Goal: Contribute content: Contribute content

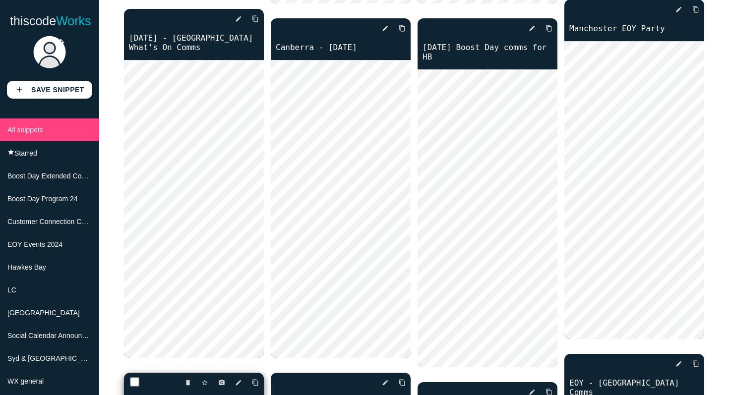
scroll to position [1811, 0]
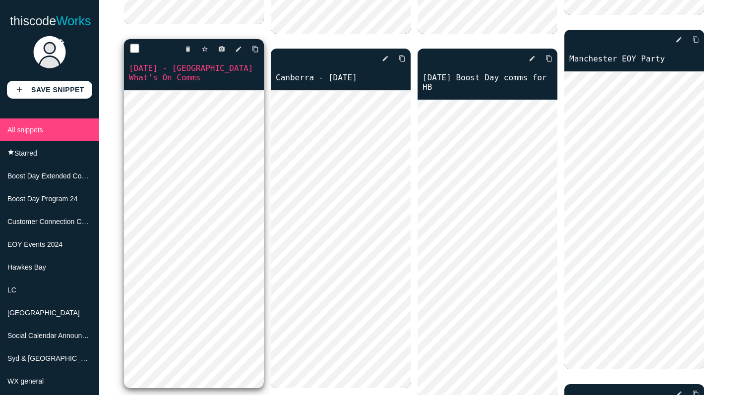
click at [241, 39] on div "delete star_border photo_camera edit content_copy" at bounding box center [194, 49] width 140 height 20
click at [239, 40] on icon "edit" at bounding box center [238, 49] width 7 height 18
click at [235, 40] on icon "edit" at bounding box center [238, 49] width 7 height 18
click at [212, 62] on link "[DATE] - [GEOGRAPHIC_DATA] What's On Comms" at bounding box center [194, 72] width 140 height 21
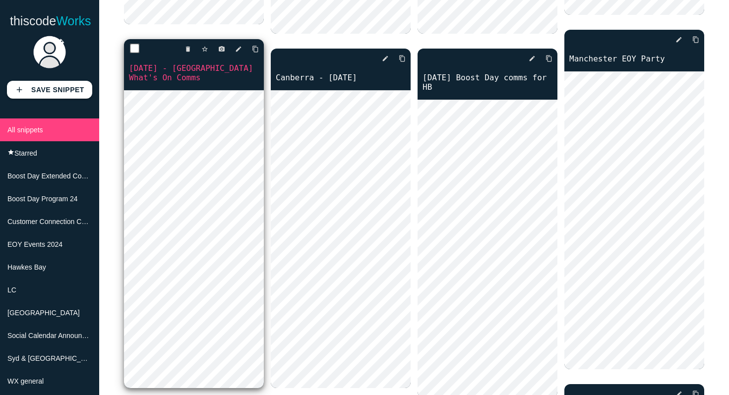
click at [182, 62] on link "[DATE] - [GEOGRAPHIC_DATA] What's On Comms" at bounding box center [194, 72] width 140 height 21
click at [236, 40] on icon "edit" at bounding box center [238, 49] width 7 height 18
click at [239, 40] on icon "edit" at bounding box center [238, 49] width 7 height 18
click at [237, 40] on icon "edit" at bounding box center [238, 49] width 7 height 18
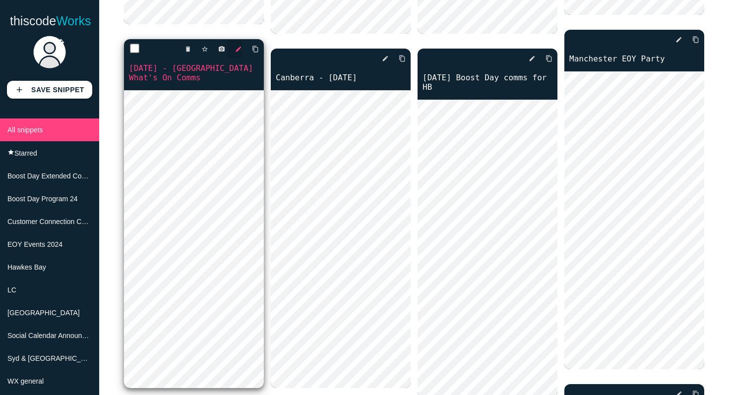
click at [236, 40] on icon "edit" at bounding box center [238, 49] width 7 height 18
click at [215, 62] on link "11th August - Melbourne What's On Comms" at bounding box center [194, 72] width 140 height 21
click at [237, 40] on icon "edit" at bounding box center [238, 49] width 7 height 18
click at [240, 40] on icon "edit" at bounding box center [238, 49] width 7 height 18
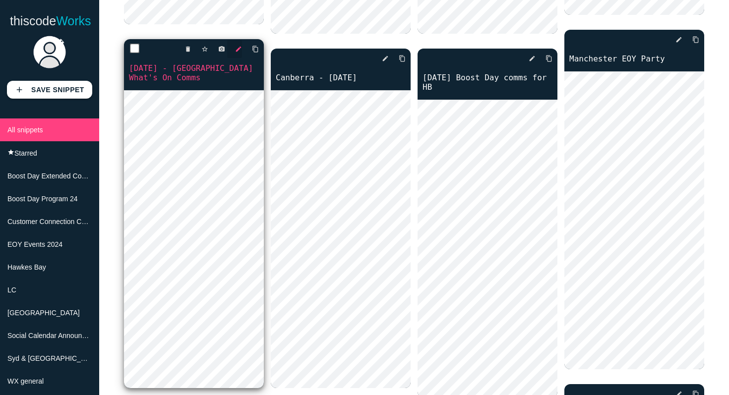
click at [240, 40] on icon "edit" at bounding box center [238, 49] width 7 height 18
click at [220, 62] on link "11th August - Melbourne What's On Comms" at bounding box center [194, 72] width 140 height 21
click at [240, 40] on icon "edit" at bounding box center [238, 49] width 7 height 18
click at [219, 62] on link "11th August - Melbourne What's On Comms" at bounding box center [194, 72] width 140 height 21
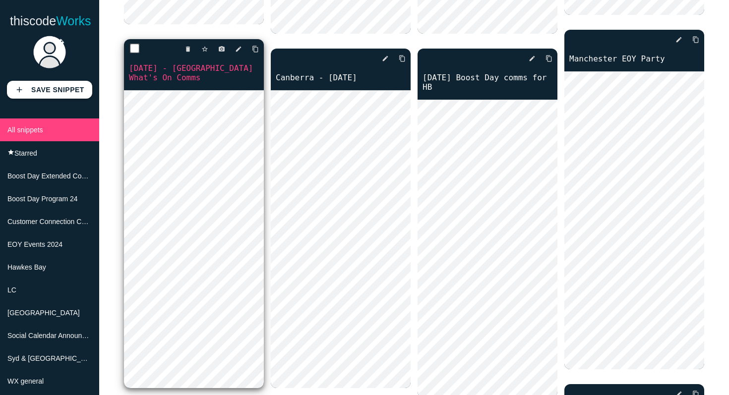
click at [175, 62] on link "11th August - Melbourne What's On Comms" at bounding box center [194, 72] width 140 height 21
click at [171, 62] on link "11th August - Melbourne What's On Comms" at bounding box center [194, 72] width 140 height 21
click at [178, 63] on link "11th August - Melbourne What's On Comms" at bounding box center [194, 72] width 140 height 21
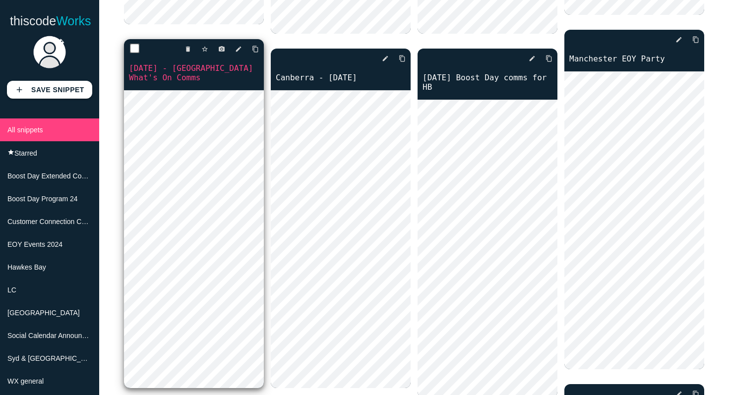
click at [179, 62] on link "11th August - Melbourne What's On Comms" at bounding box center [194, 72] width 140 height 21
click at [207, 62] on link "11th August - Melbourne What's On Comms" at bounding box center [194, 72] width 140 height 21
click at [202, 62] on link "11th August - Melbourne What's On Comms" at bounding box center [194, 72] width 140 height 21
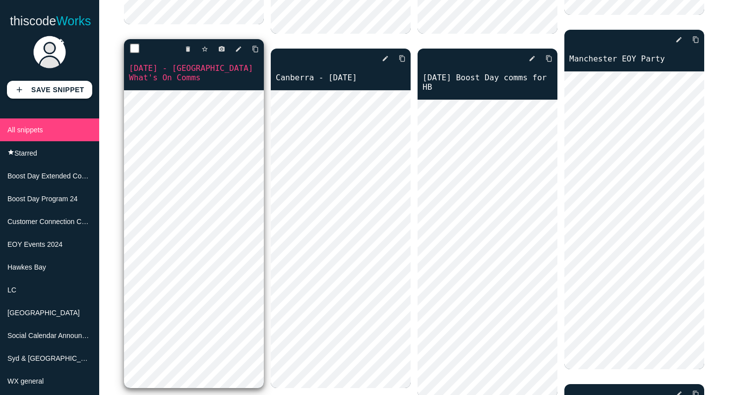
click at [242, 39] on div "delete star_border photo_camera edit content_copy" at bounding box center [194, 49] width 140 height 20
click at [240, 40] on icon "edit" at bounding box center [238, 49] width 7 height 18
click at [226, 62] on link "11th August - Melbourne What's On Comms" at bounding box center [194, 72] width 140 height 21
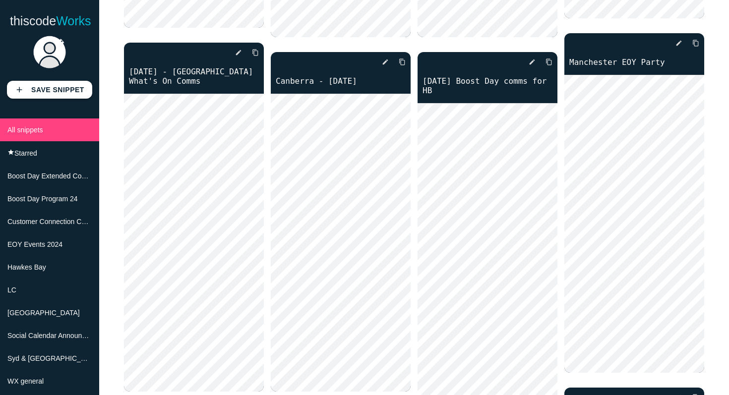
scroll to position [1812, 0]
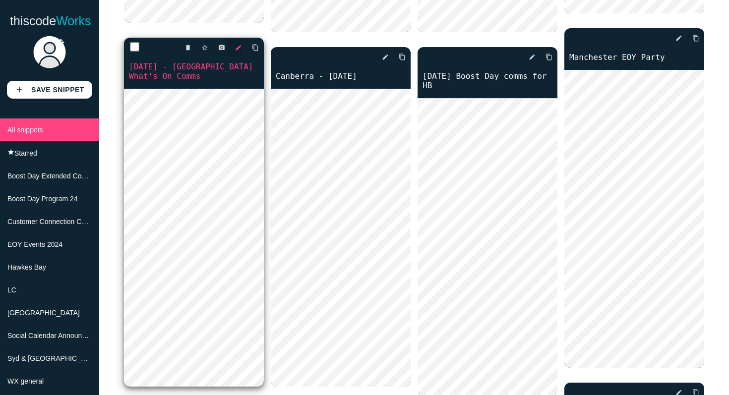
click at [239, 39] on icon "edit" at bounding box center [238, 48] width 7 height 18
click at [235, 39] on icon "edit" at bounding box center [238, 48] width 7 height 18
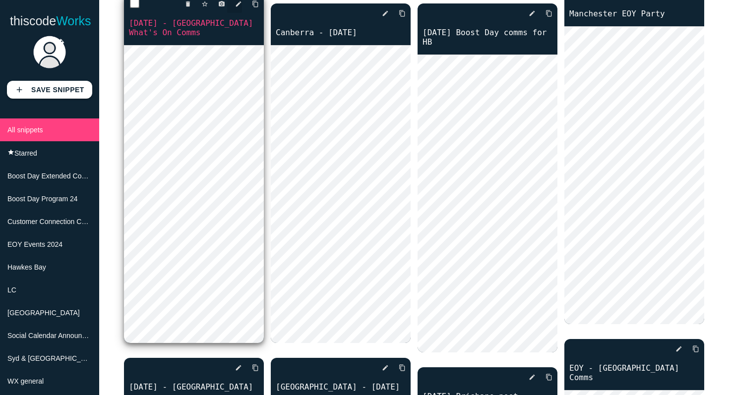
scroll to position [1833, 0]
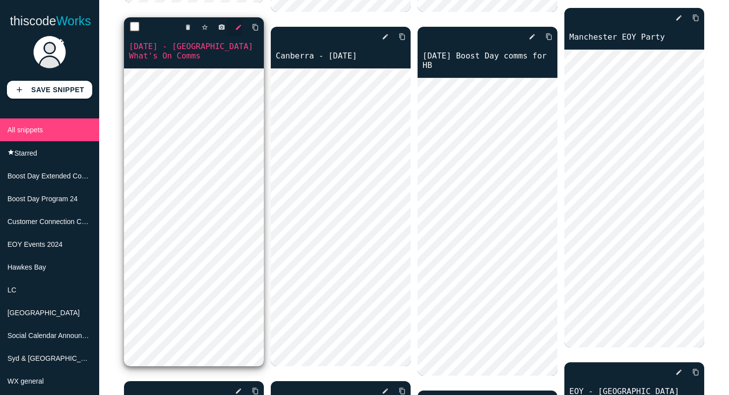
click at [239, 18] on icon "edit" at bounding box center [238, 27] width 7 height 18
click at [236, 18] on icon "edit" at bounding box center [238, 27] width 7 height 18
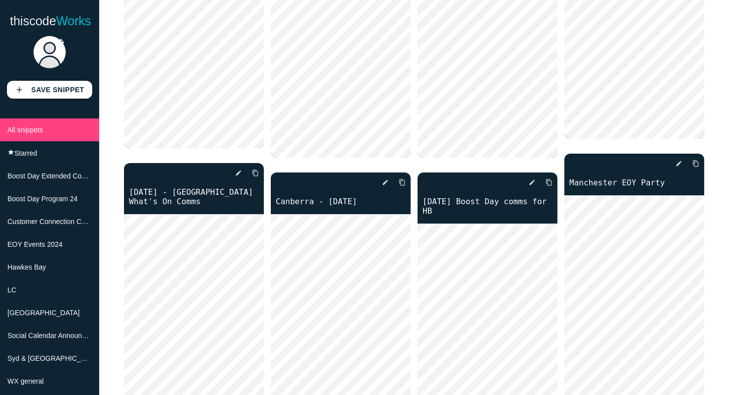
scroll to position [1726, 0]
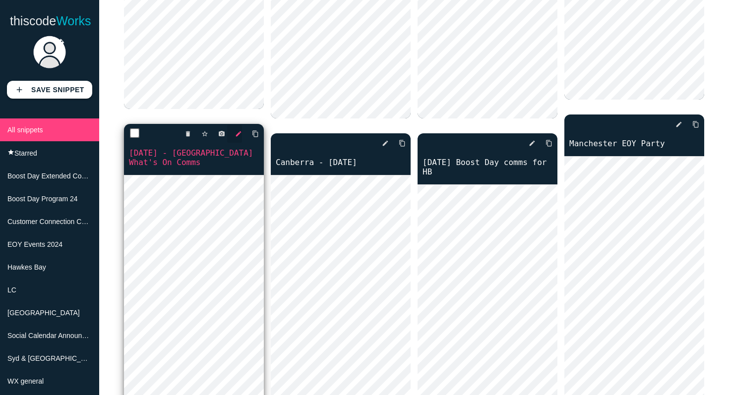
click at [240, 125] on icon "edit" at bounding box center [238, 134] width 7 height 18
click at [238, 125] on icon "edit" at bounding box center [238, 134] width 7 height 18
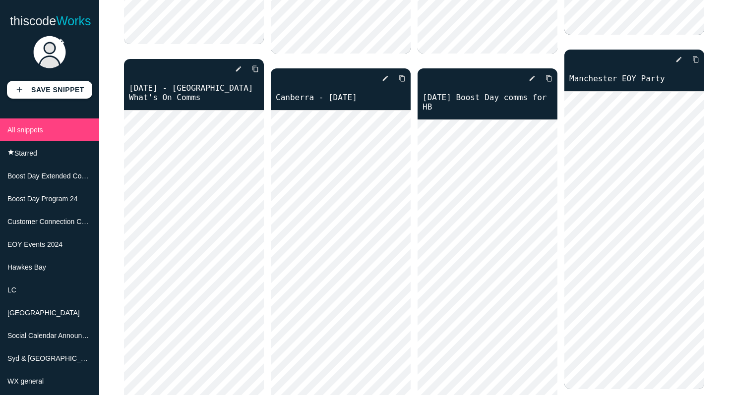
scroll to position [1795, 0]
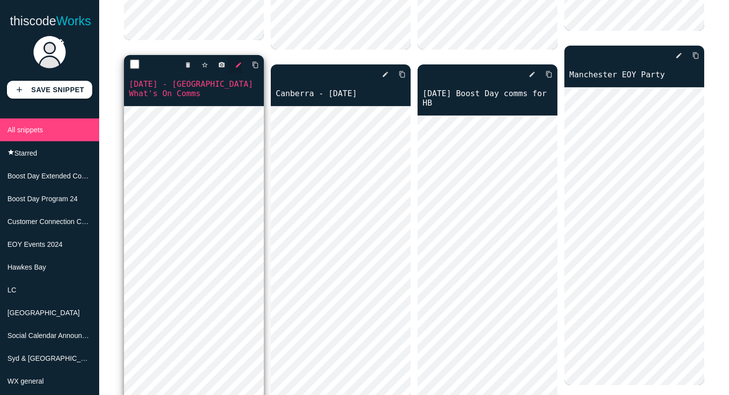
click at [238, 56] on icon "edit" at bounding box center [238, 65] width 7 height 18
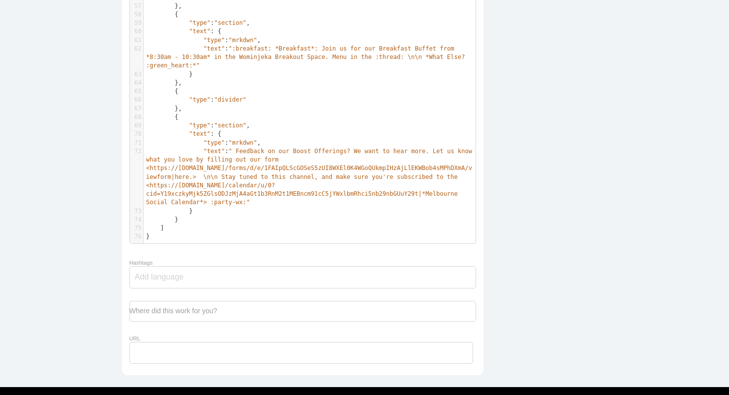
scroll to position [668, 0]
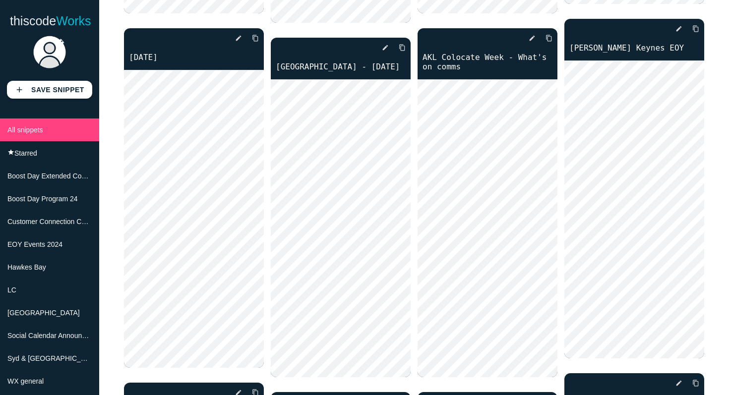
scroll to position [1448, 0]
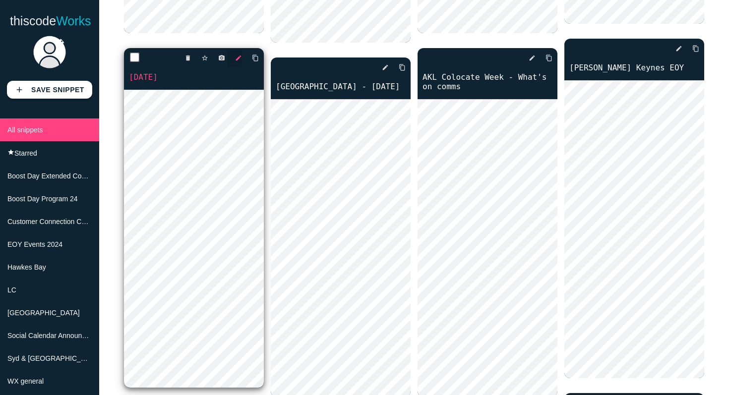
click at [239, 49] on icon "edit" at bounding box center [238, 58] width 7 height 18
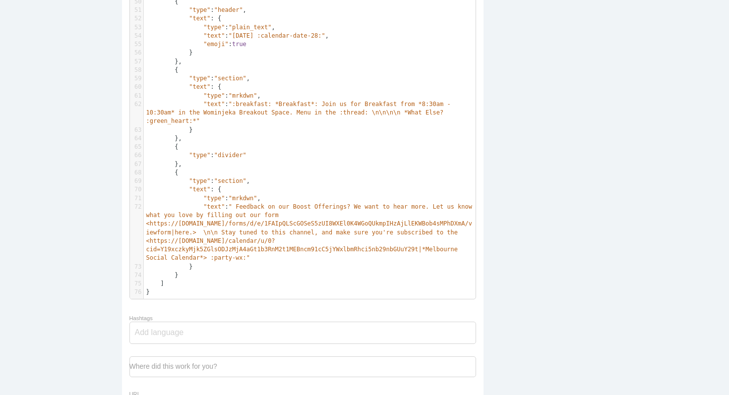
scroll to position [639, 0]
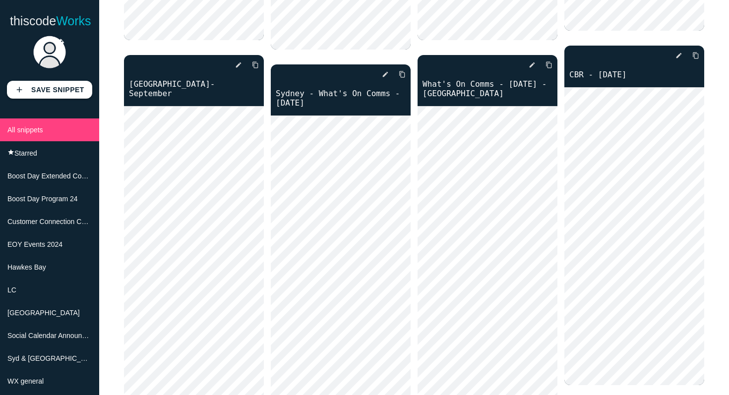
scroll to position [714, 0]
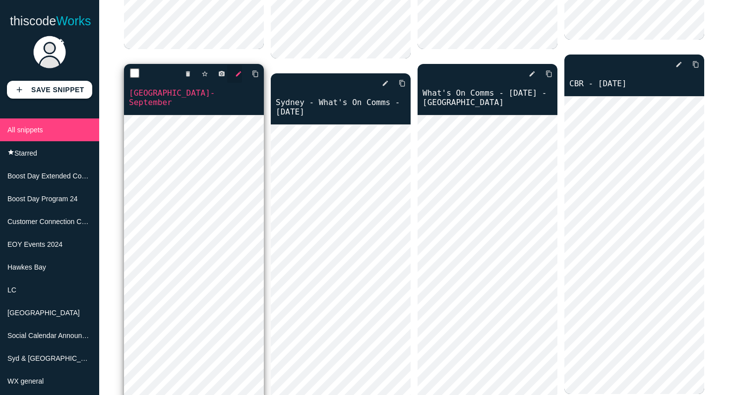
click at [237, 68] on icon "edit" at bounding box center [238, 74] width 7 height 18
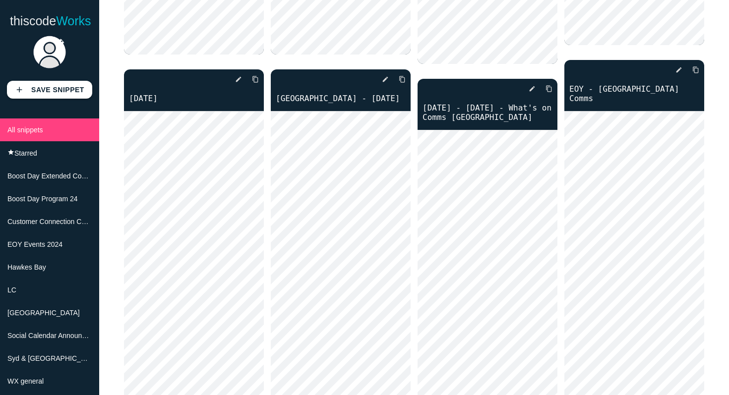
scroll to position [2500, 0]
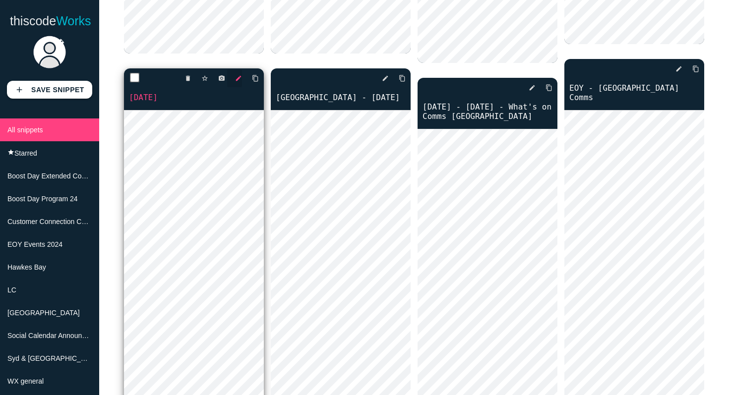
click at [236, 69] on icon "edit" at bounding box center [238, 78] width 7 height 18
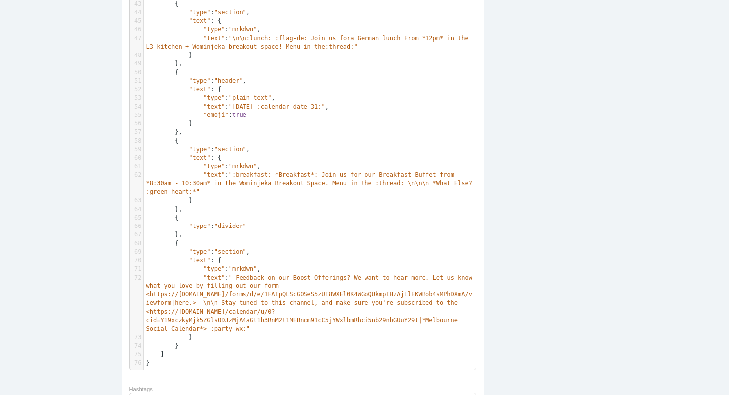
scroll to position [533, 0]
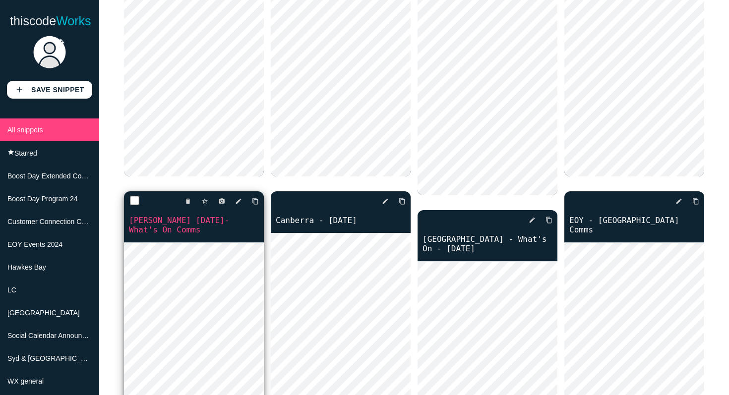
scroll to position [2743, 0]
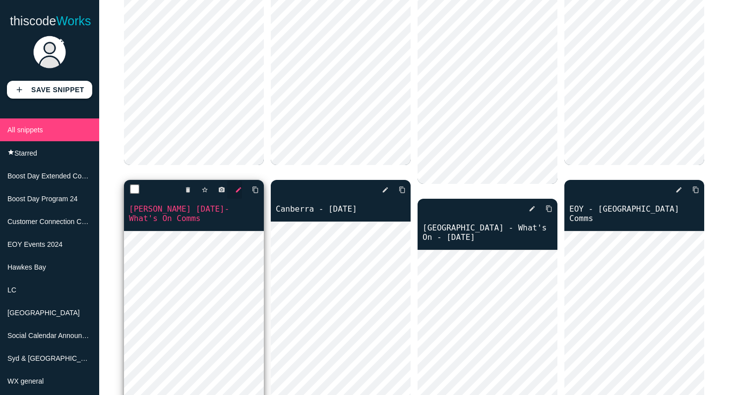
click at [240, 181] on icon "edit" at bounding box center [238, 190] width 7 height 18
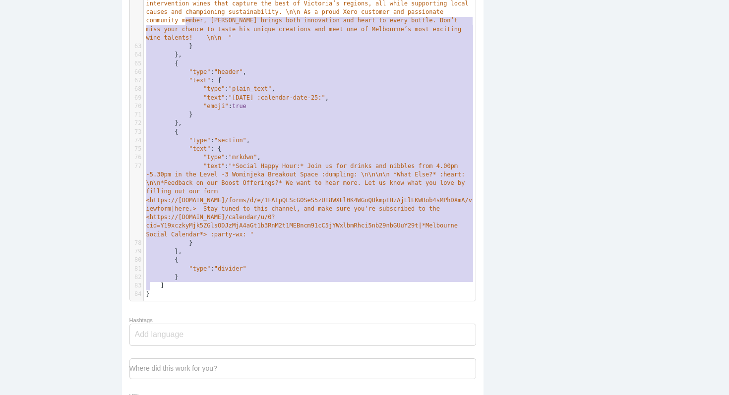
scroll to position [455, 0]
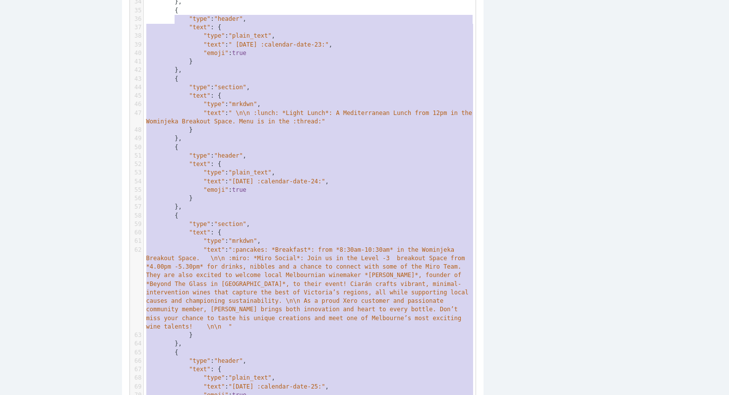
type textarea "{ "loremi": [ { "dolo": "sitame", "cons": { "adip": "elits_doei", "temp": ":inc…"
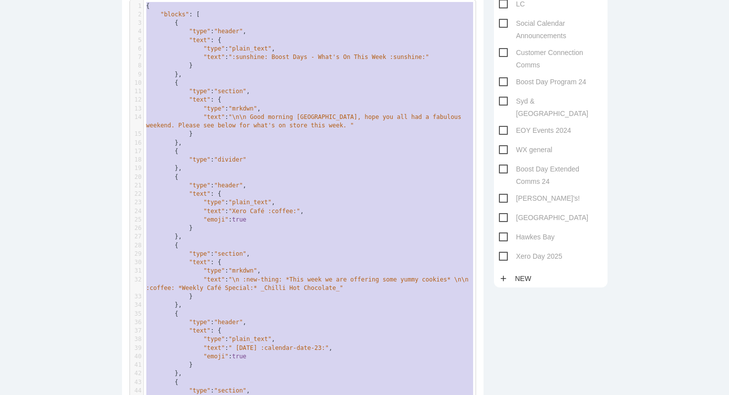
drag, startPoint x: 169, startPoint y: 285, endPoint x: 169, endPoint y: -79, distance: 363.8
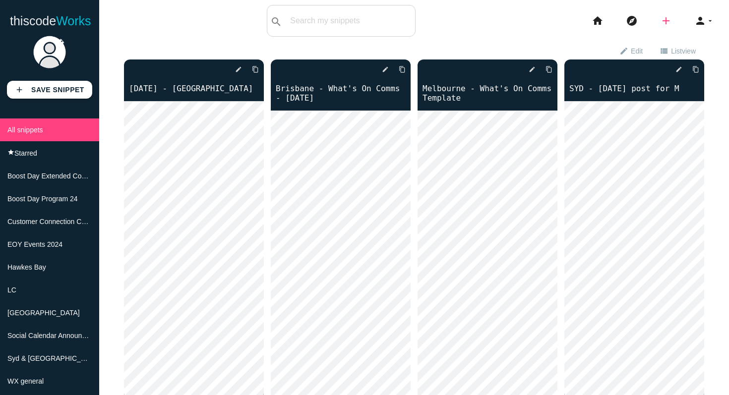
click at [669, 20] on icon "add" at bounding box center [666, 21] width 12 height 32
click at [684, 21] on link "code Snippet" at bounding box center [686, 17] width 69 height 25
click at [665, 21] on icon "add" at bounding box center [666, 21] width 12 height 32
click at [693, 19] on link "code Snippet" at bounding box center [686, 17] width 69 height 25
click at [666, 21] on icon "add" at bounding box center [666, 21] width 12 height 32
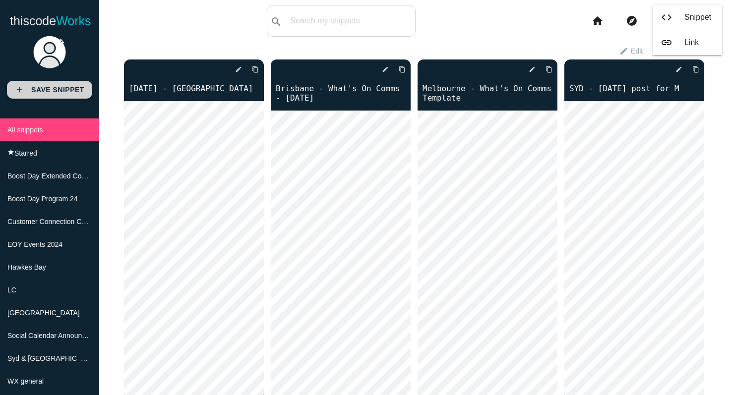
click at [54, 92] on b "Save Snippet" at bounding box center [57, 90] width 53 height 8
click at [29, 93] on link "add Save Snippet" at bounding box center [49, 90] width 85 height 18
click at [665, 24] on icon "add" at bounding box center [666, 21] width 12 height 32
click at [677, 15] on link "code Snippet" at bounding box center [686, 17] width 69 height 25
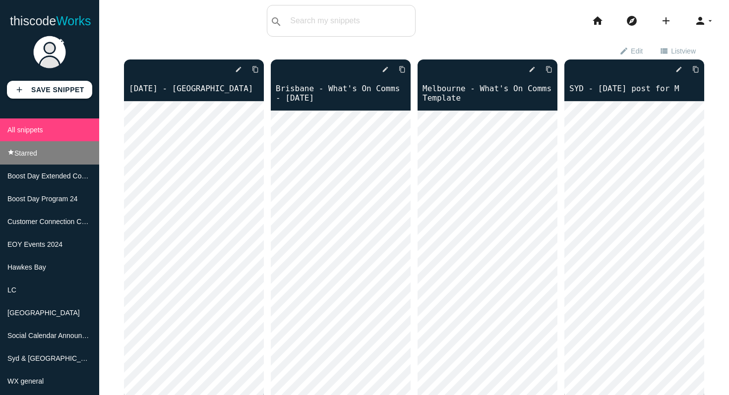
click at [39, 148] on li "star Starred" at bounding box center [49, 152] width 99 height 23
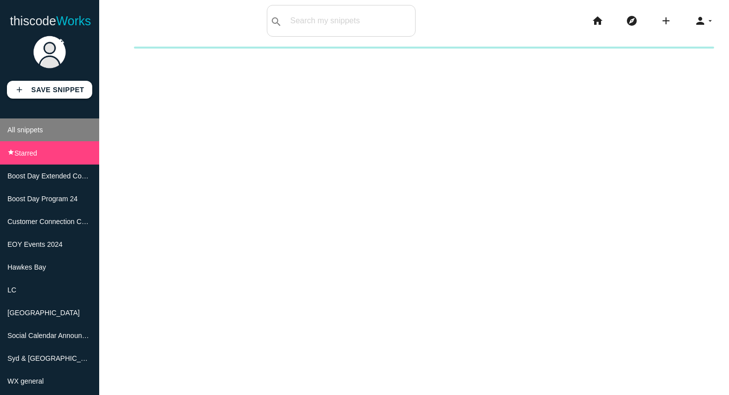
click at [45, 130] on li "All snippets" at bounding box center [49, 129] width 99 height 23
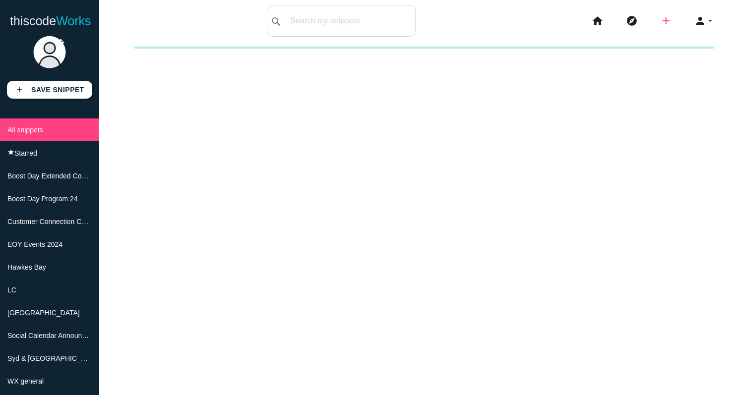
click at [667, 18] on icon "add" at bounding box center [666, 21] width 12 height 32
click at [665, 16] on icon "code" at bounding box center [666, 17] width 12 height 11
click at [664, 9] on icon "add" at bounding box center [666, 21] width 12 height 32
click at [665, 16] on icon "code" at bounding box center [666, 17] width 12 height 11
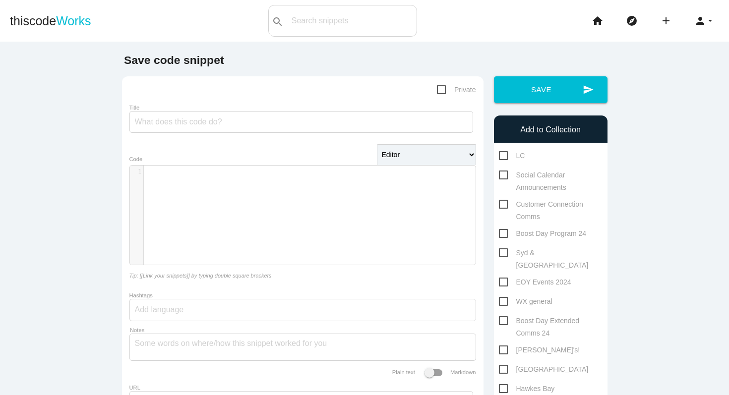
click at [203, 189] on div "​ x 1 ​" at bounding box center [310, 223] width 360 height 114
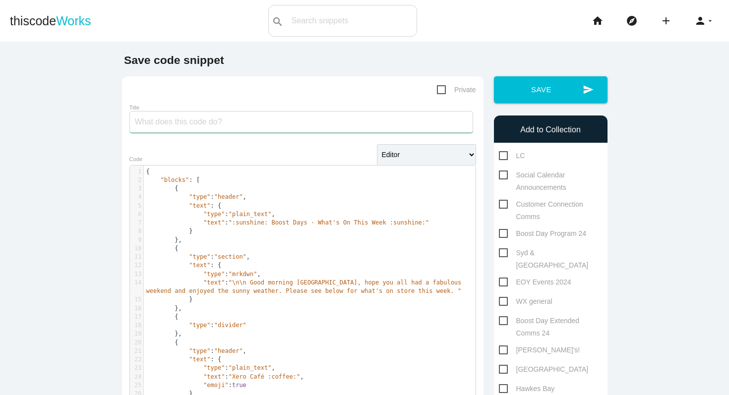
click at [208, 124] on input "Title" at bounding box center [300, 122] width 343 height 22
click at [152, 121] on input "[DATE]- [GEOGRAPHIC_DATA]" at bounding box center [300, 122] width 343 height 22
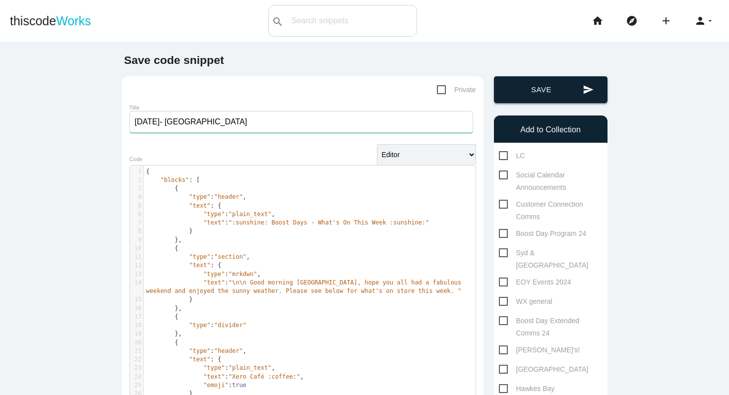
type input "[DATE]- [GEOGRAPHIC_DATA]"
click at [573, 85] on button "send Save" at bounding box center [550, 89] width 113 height 27
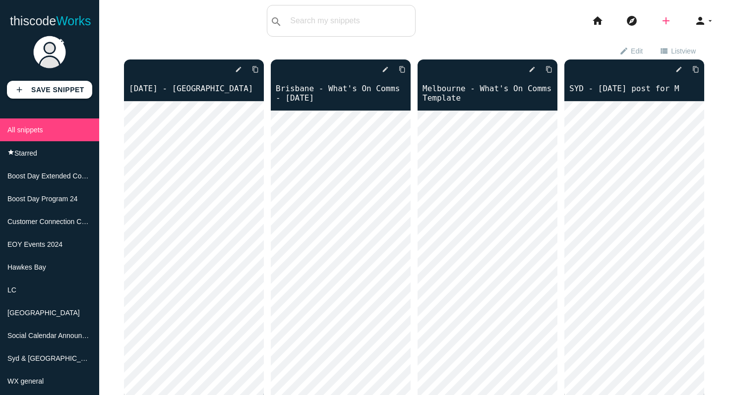
click at [669, 21] on icon "add" at bounding box center [666, 21] width 12 height 32
click at [673, 21] on link "code Snippet" at bounding box center [686, 17] width 69 height 25
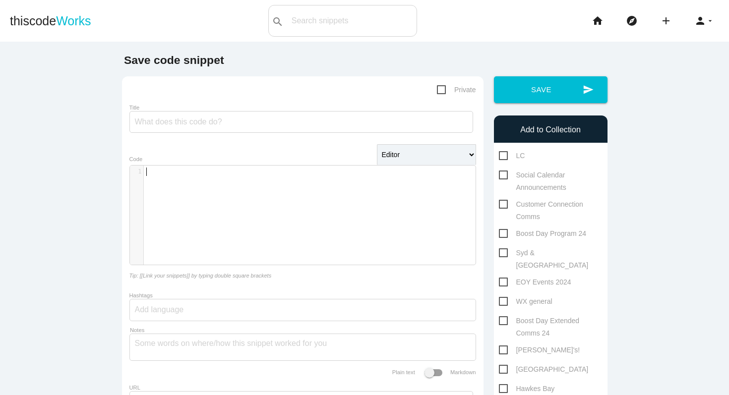
click at [302, 180] on div "​ x 1 ​" at bounding box center [310, 223] width 360 height 114
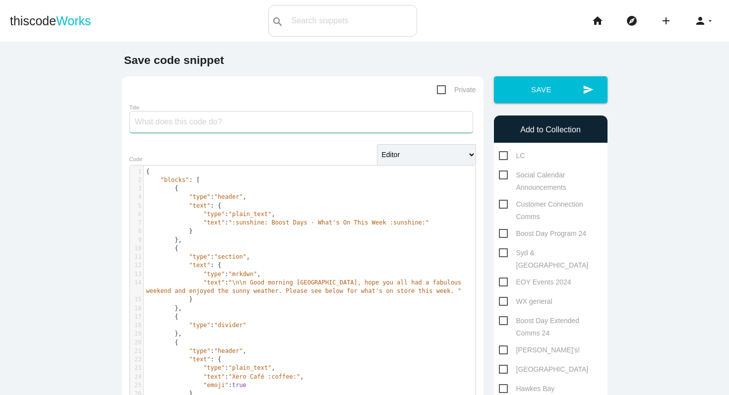
click at [185, 122] on input "Title" at bounding box center [300, 122] width 343 height 22
type input "s"
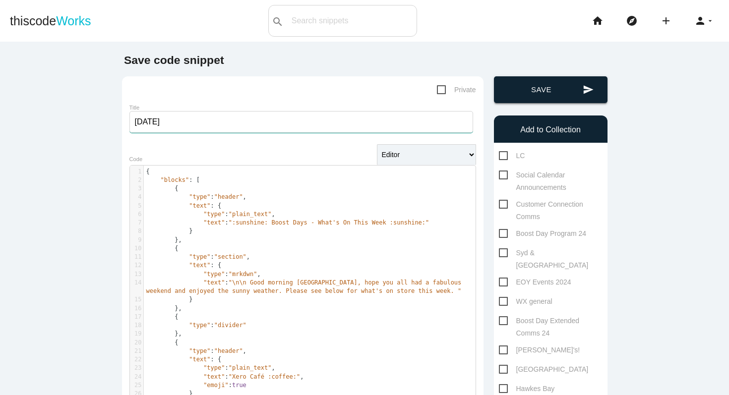
type input "Sep 15th"
click at [549, 80] on button "send Save" at bounding box center [550, 89] width 113 height 27
